Goal: Navigation & Orientation: Find specific page/section

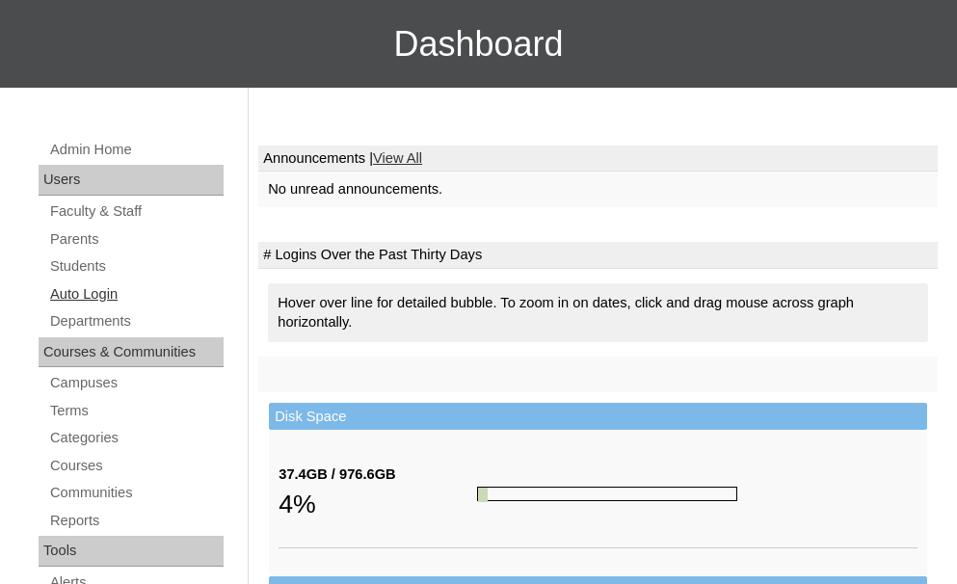
scroll to position [193, 0]
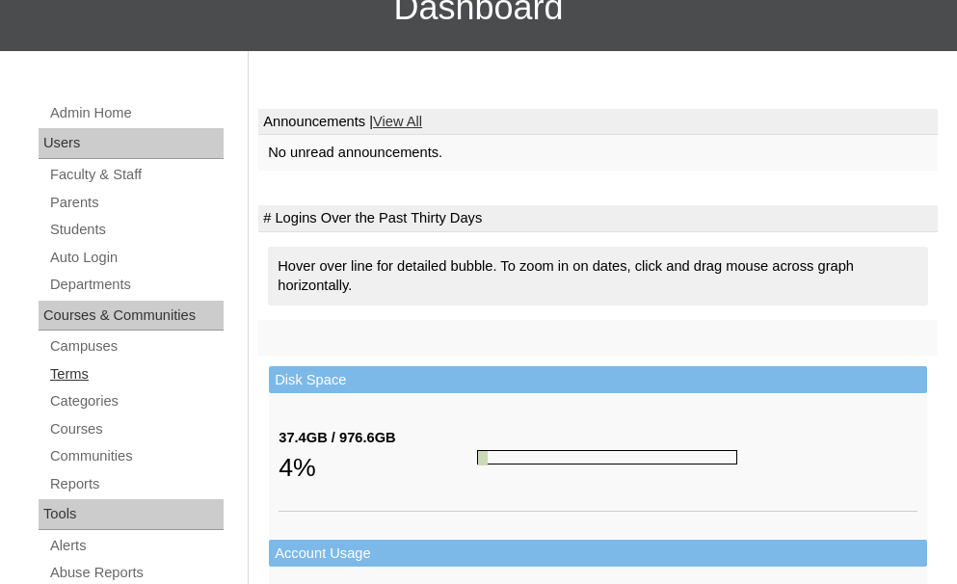
click at [73, 375] on link "Terms" at bounding box center [135, 374] width 175 height 24
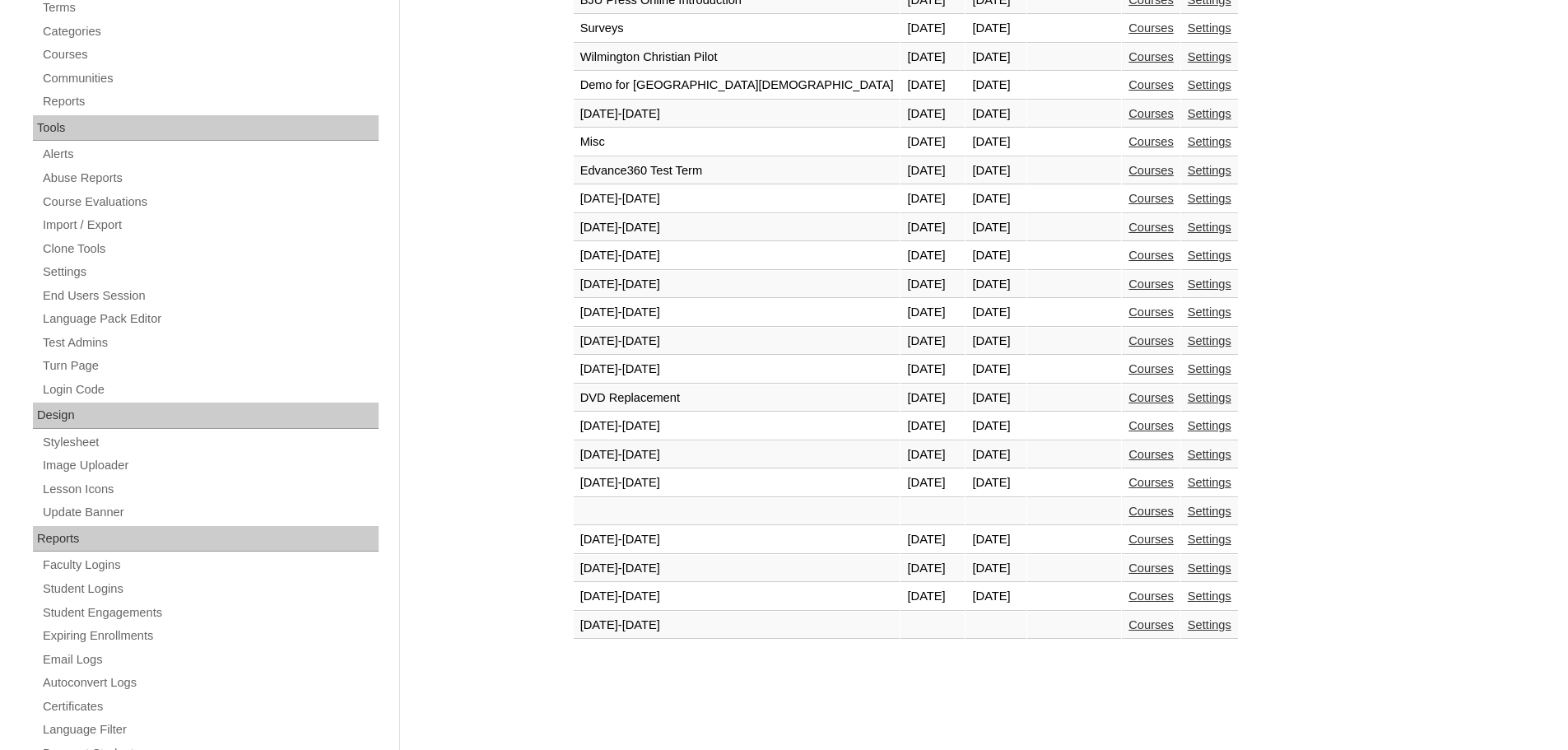
scroll to position [494, 0]
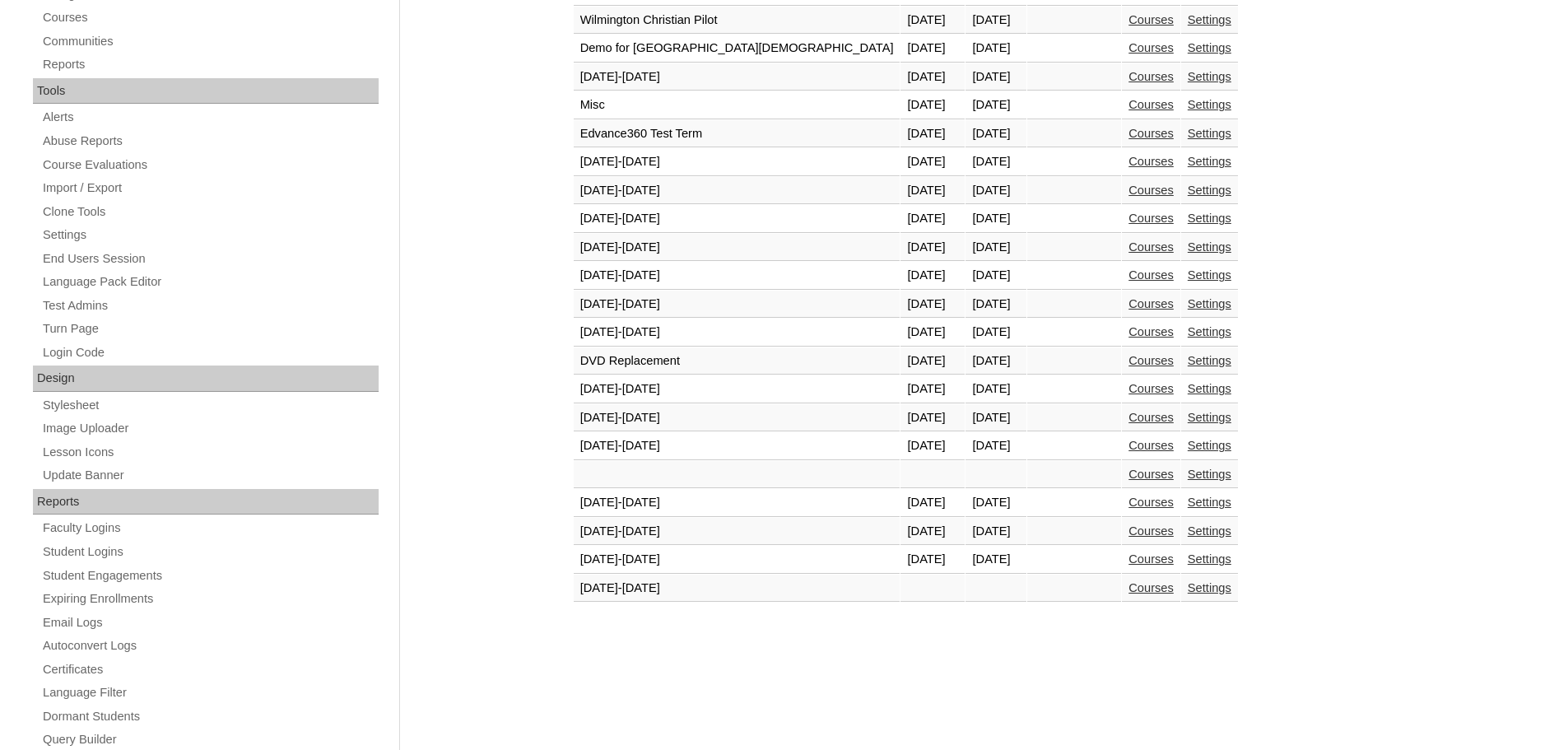
click at [817, 498] on link "Courses" at bounding box center [1151, 530] width 45 height 13
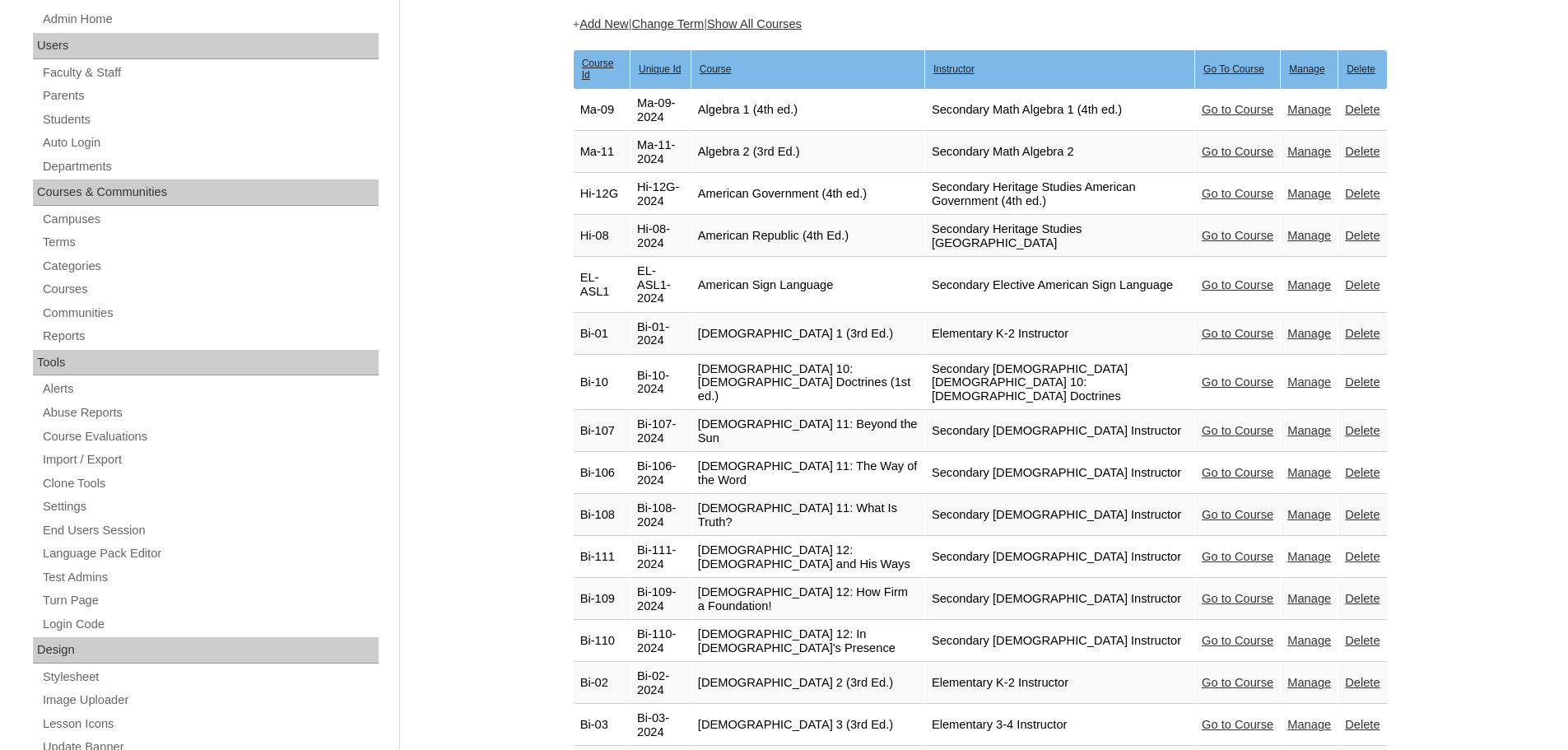
scroll to position [412, 0]
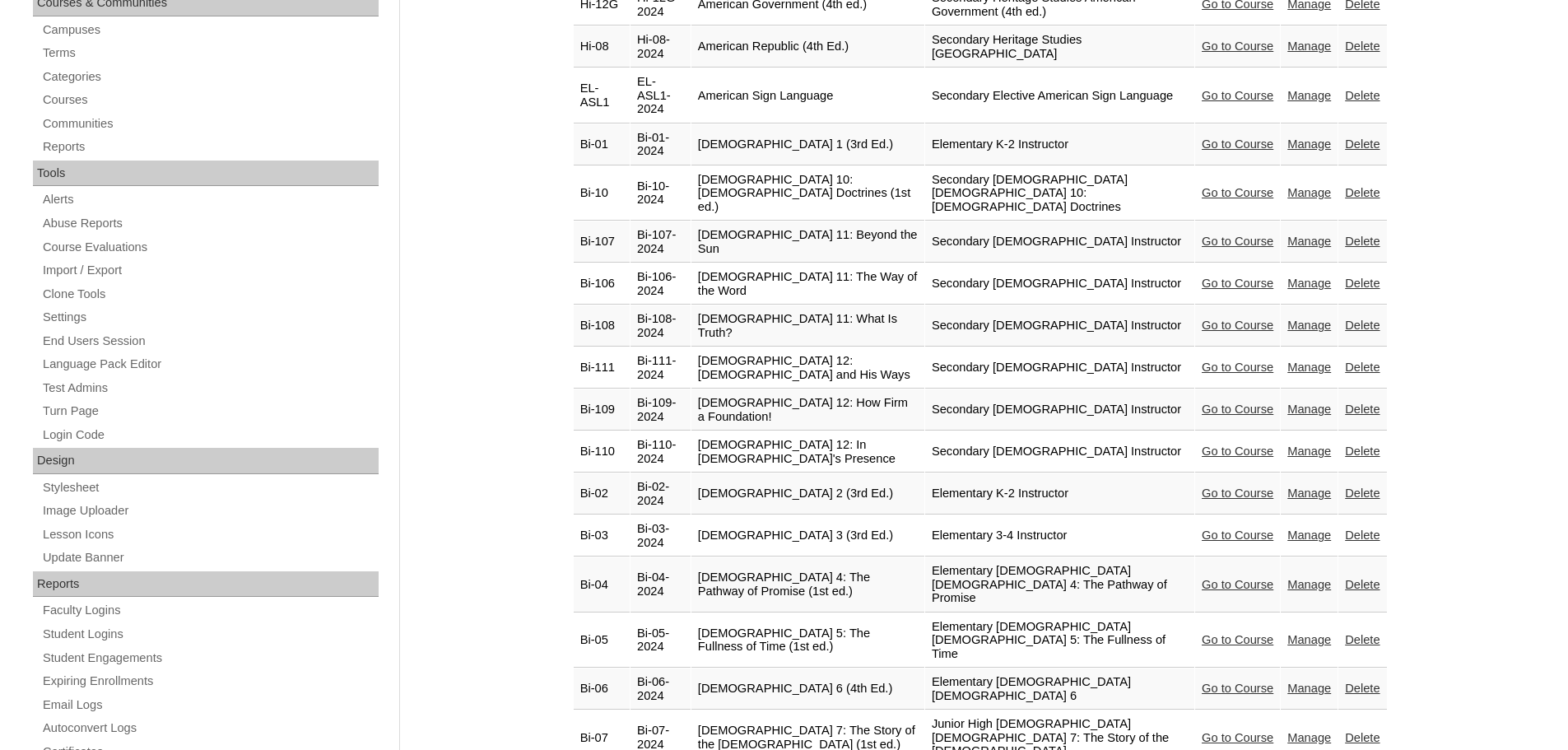
click at [1220, 577] on link "Go to Course" at bounding box center [1238, 583] width 72 height 13
